Goal: Navigation & Orientation: Find specific page/section

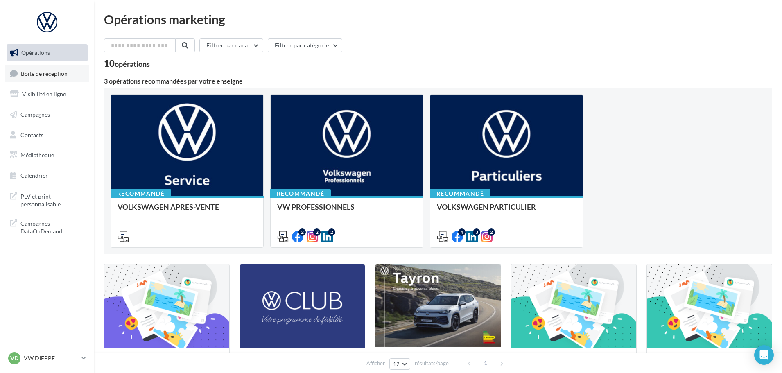
click at [32, 73] on span "Boîte de réception" at bounding box center [44, 73] width 47 height 7
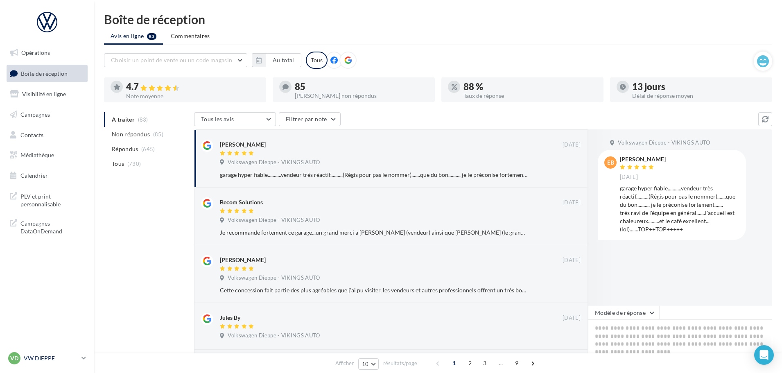
click at [53, 355] on p "VW DIEPPE" at bounding box center [51, 358] width 54 height 8
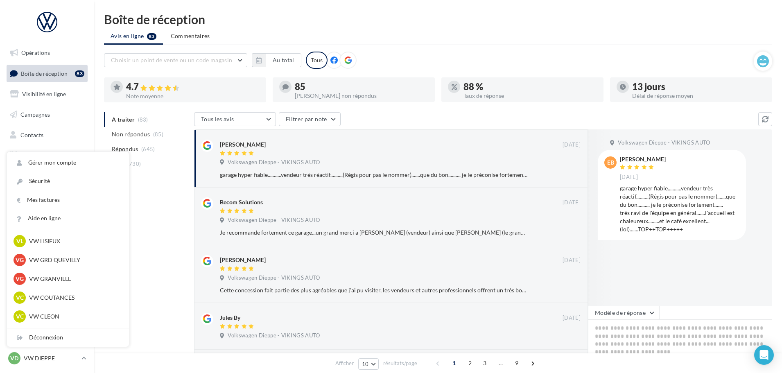
scroll to position [205, 0]
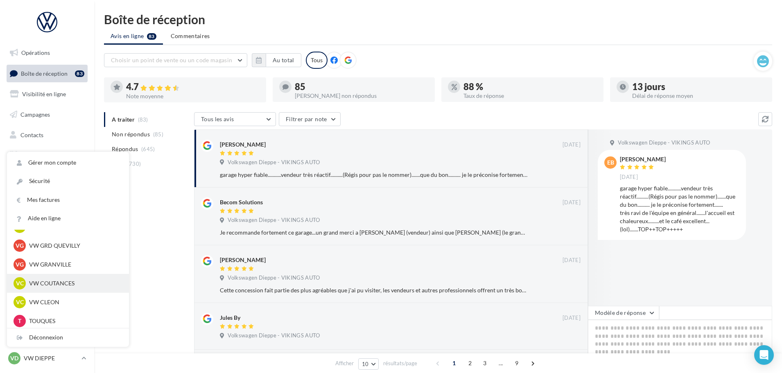
click at [50, 283] on p "VW COUTANCES" at bounding box center [74, 283] width 90 height 8
